Goal: Information Seeking & Learning: Learn about a topic

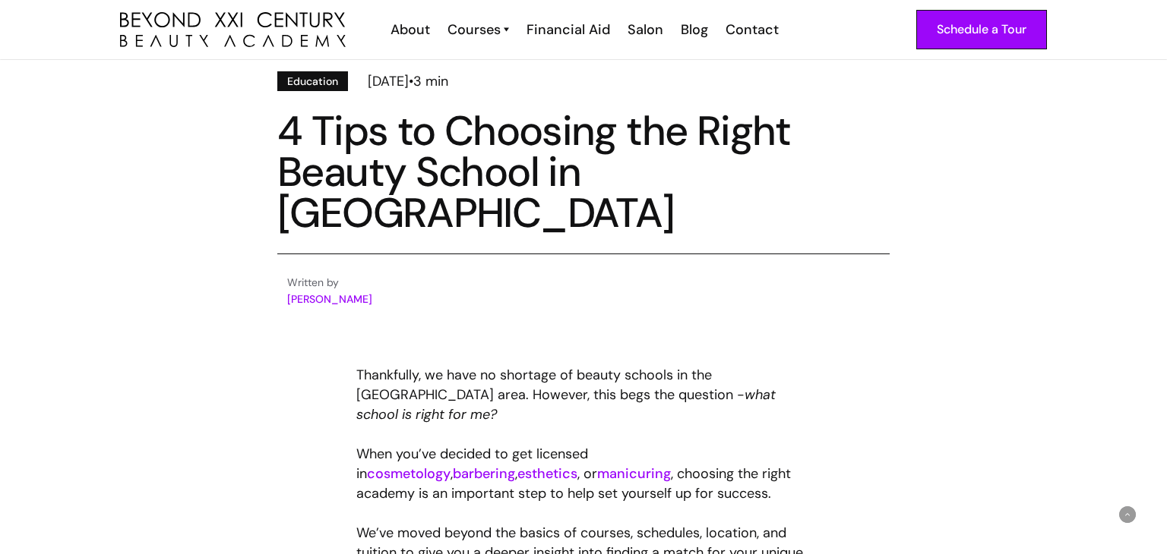
scroll to position [412, 0]
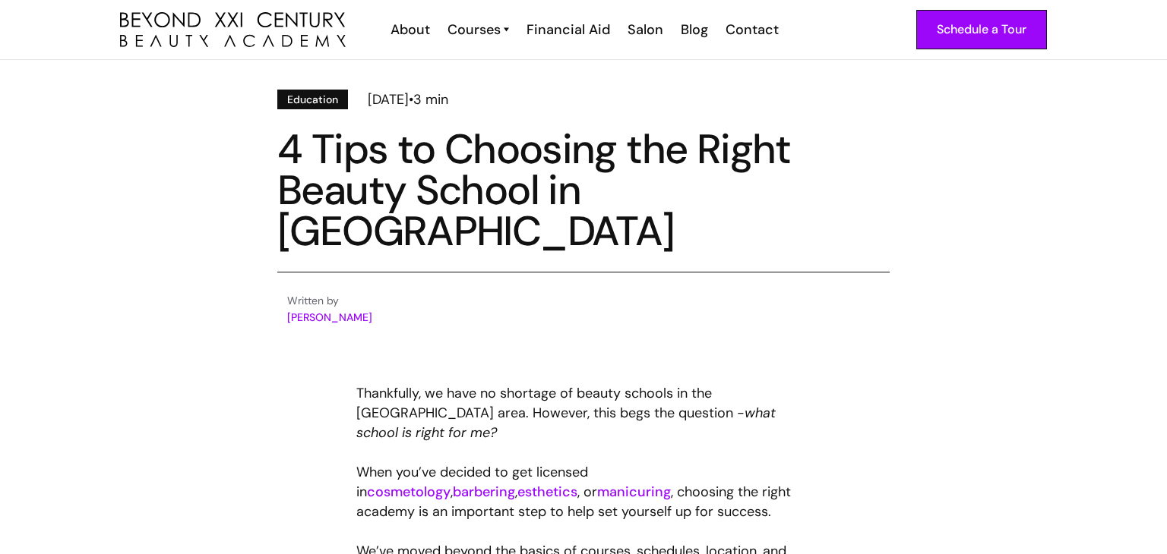
click at [515, 483] on link "barbering" at bounding box center [484, 492] width 62 height 18
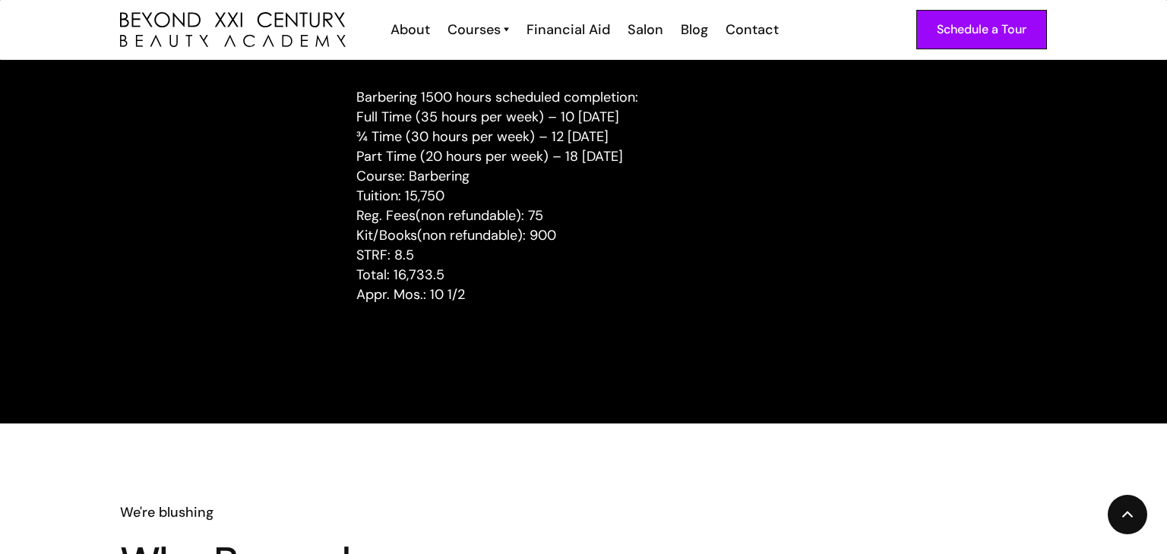
scroll to position [1565, 0]
